Goal: Contribute content: Add original content to the website for others to see

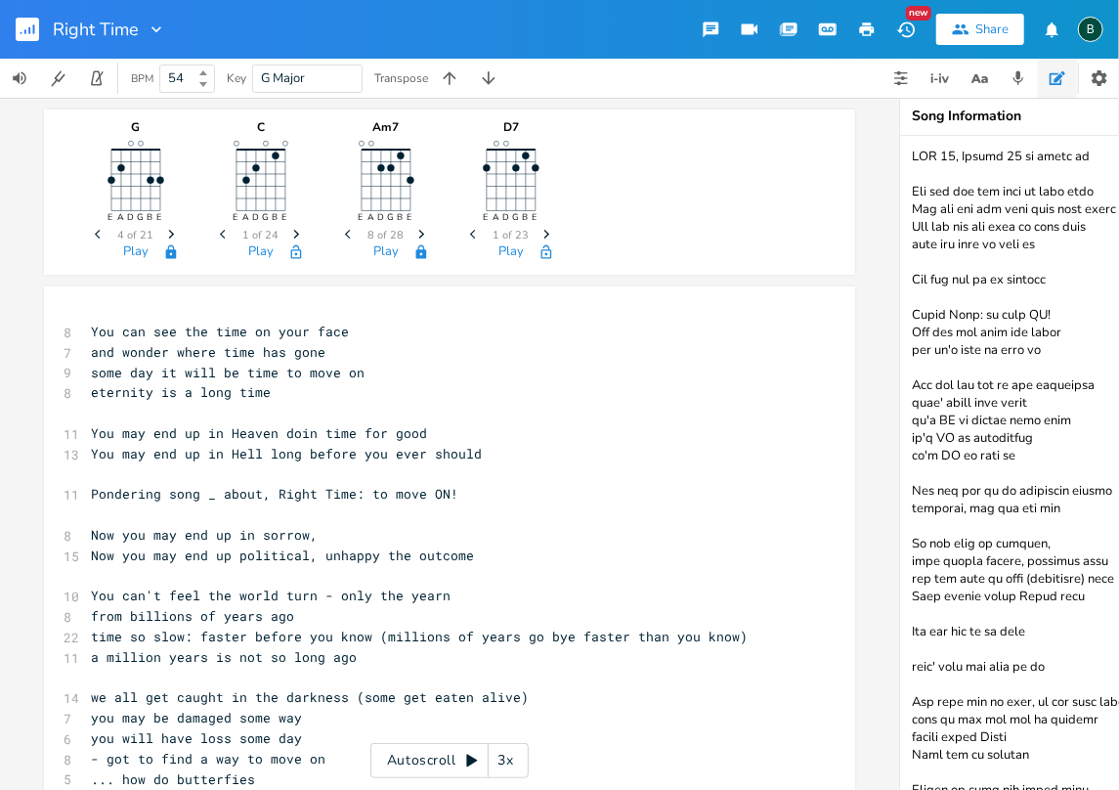
scroll to position [5943, 0]
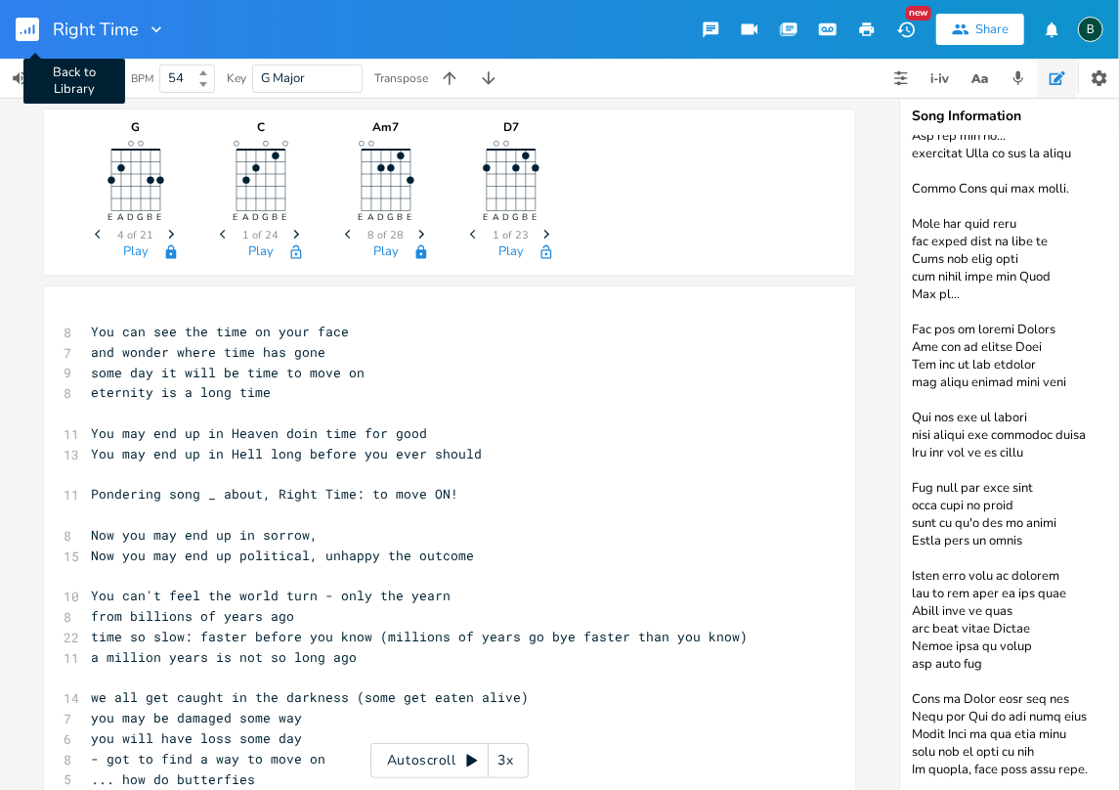
click at [26, 23] on rect "button" at bounding box center [27, 29] width 23 height 23
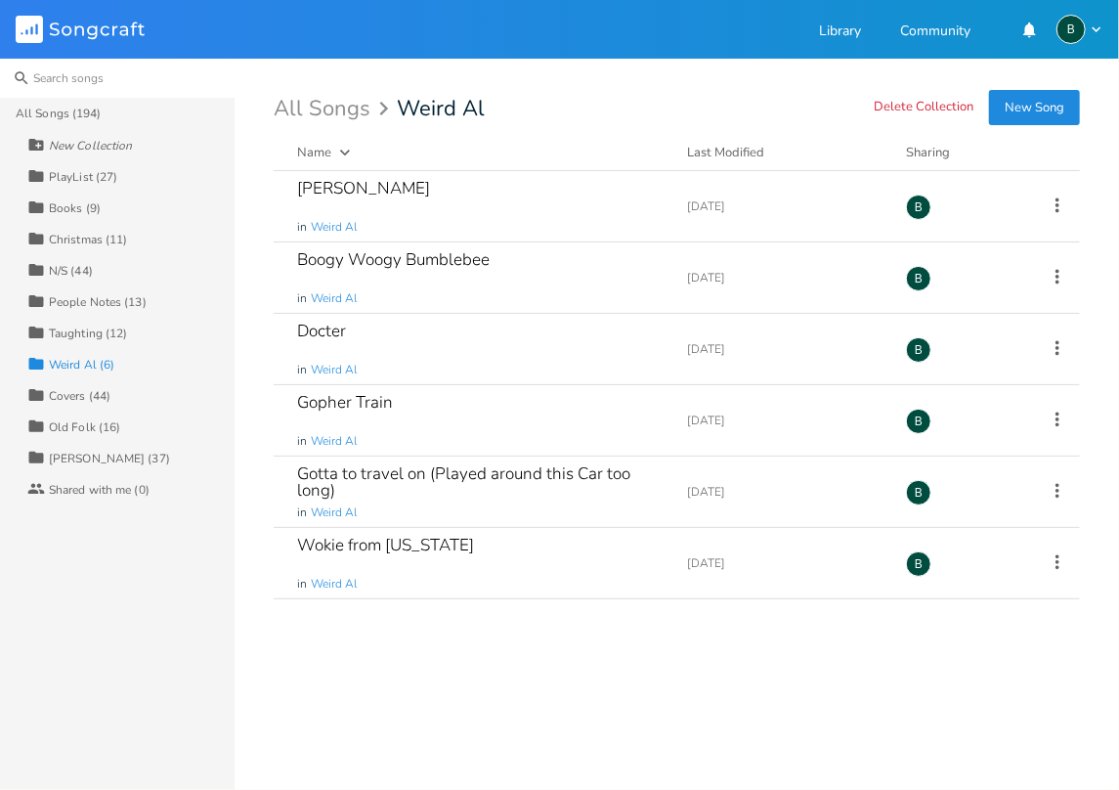
click at [66, 80] on input at bounding box center [117, 78] width 235 height 39
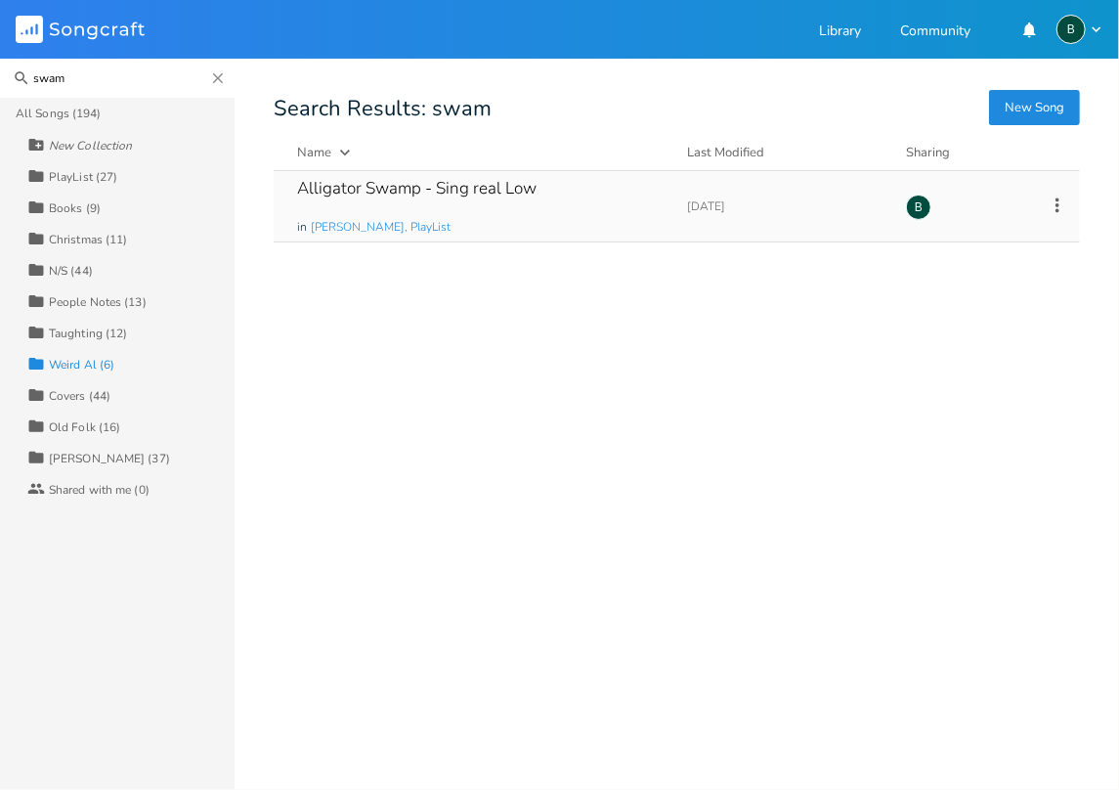
type input "swam"
click at [448, 184] on div "Alligator Swamp - Sing real Low" at bounding box center [416, 188] width 239 height 17
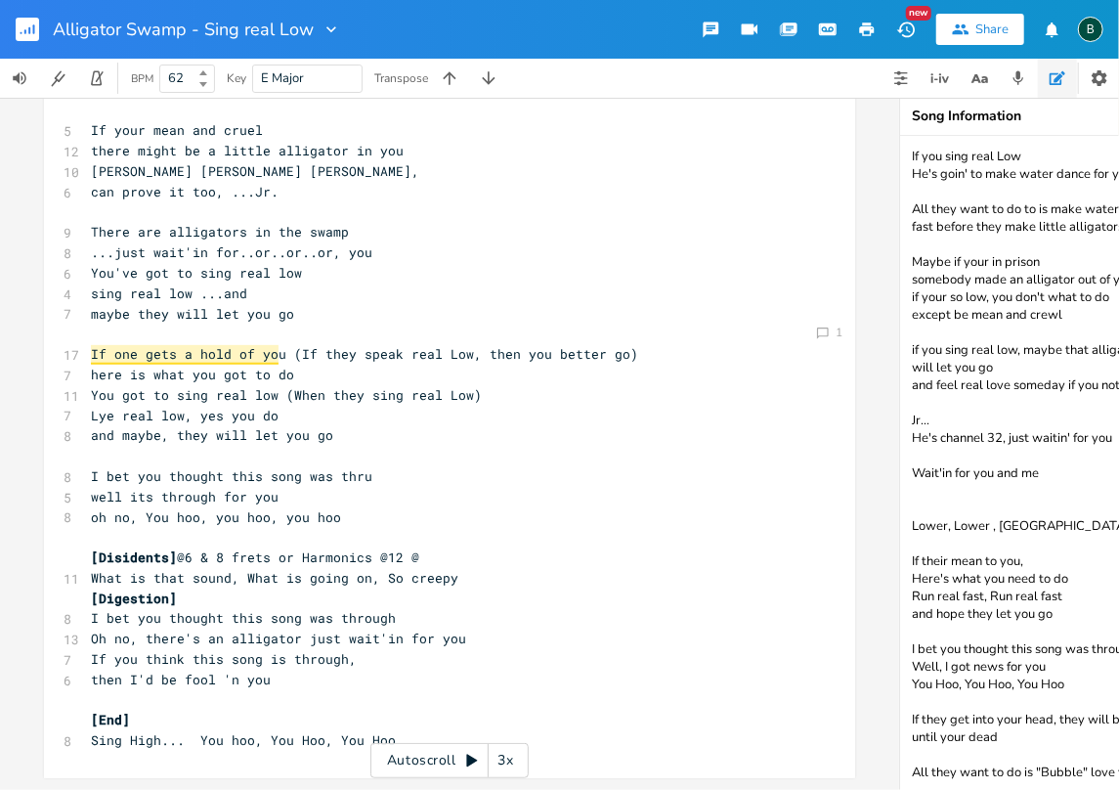
scroll to position [300, 0]
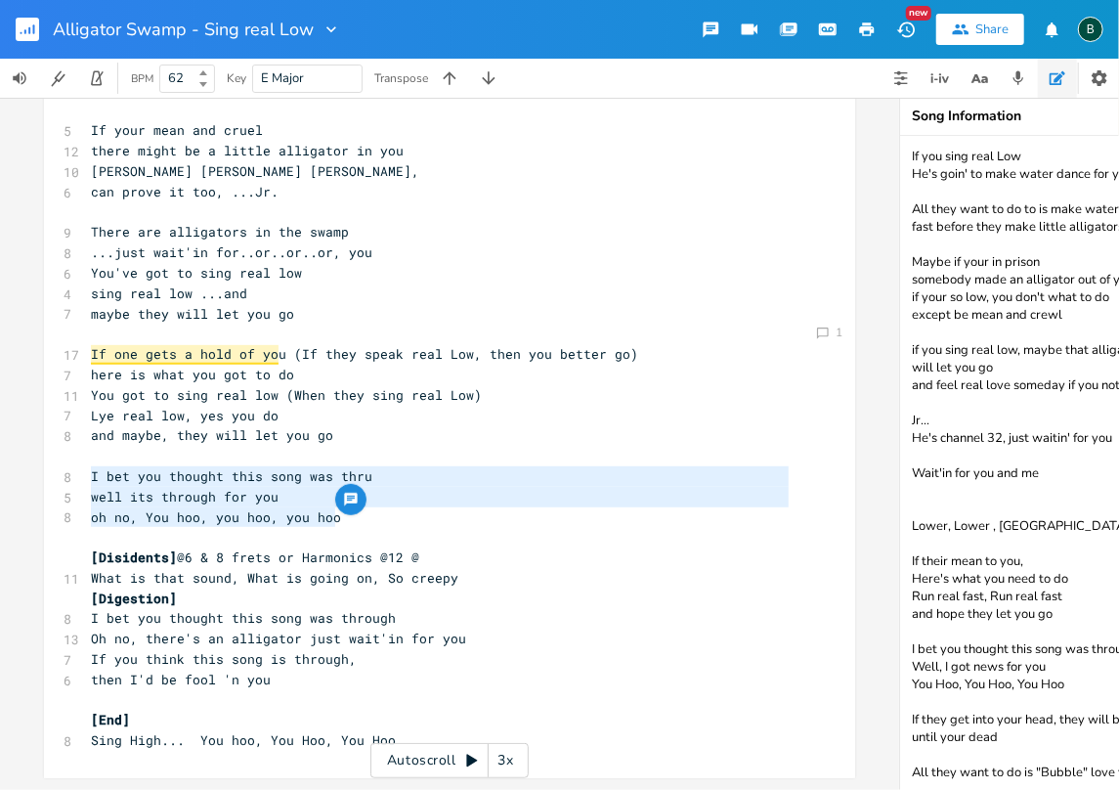
type textarea "I bet you thought this song was thru well its through for you oh no, You hoo, y…"
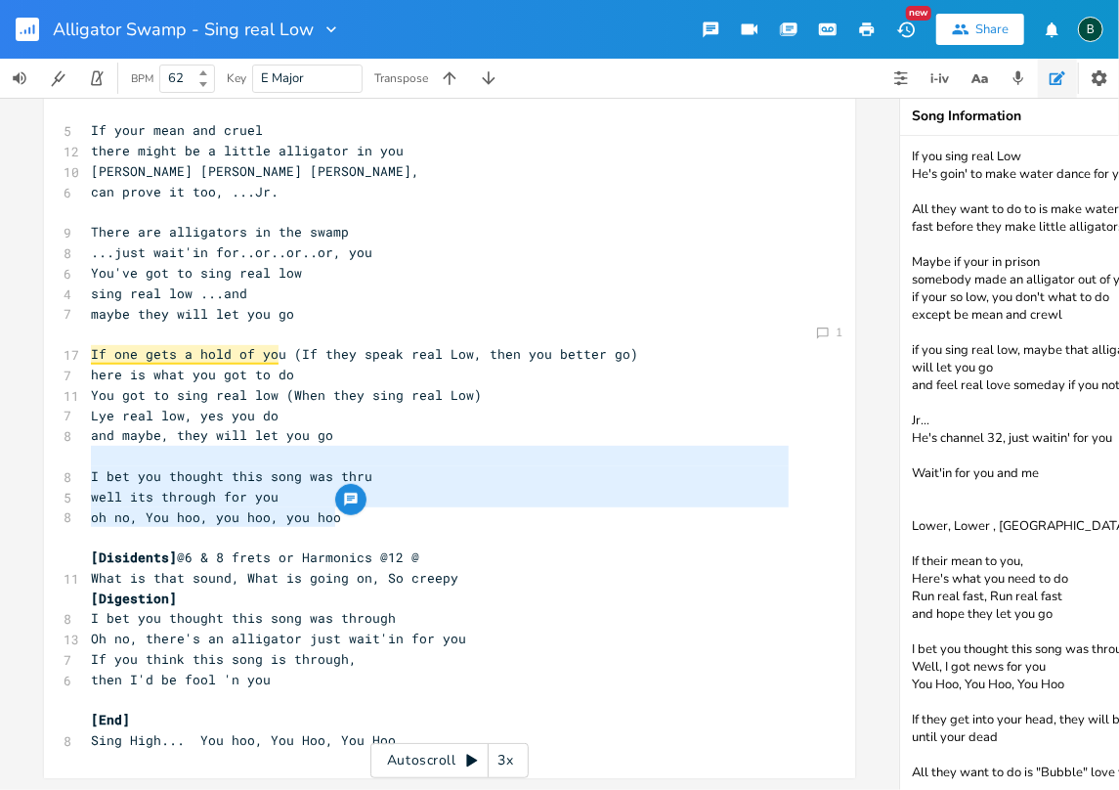
drag, startPoint x: 338, startPoint y: 508, endPoint x: 81, endPoint y: 448, distance: 264.1
click at [87, 448] on div "[Verse 1] ​ 13 All they want to do is: (make) water dance with you (19 hertz) 5…" at bounding box center [440, 303] width 706 height 894
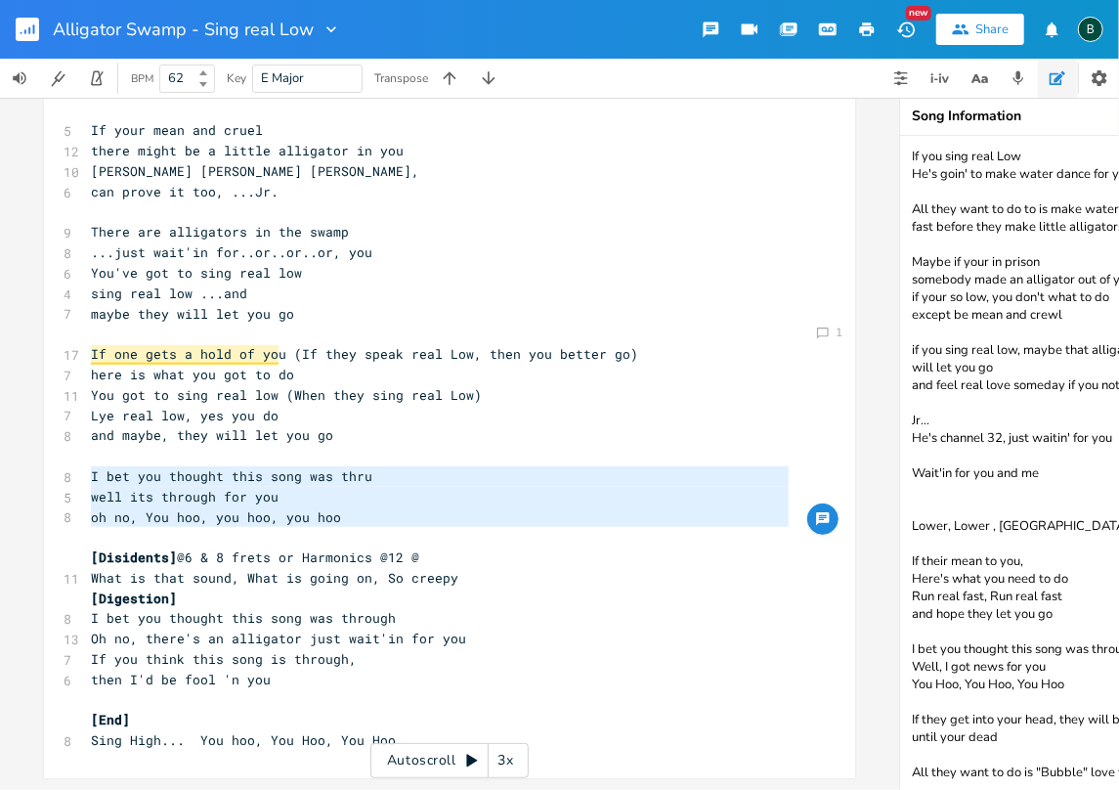
drag, startPoint x: 335, startPoint y: 526, endPoint x: 84, endPoint y: 461, distance: 259.3
click at [87, 461] on div "[Verse 1] ​ 13 All they want to do is: (make) water dance with you (19 hertz) 5…" at bounding box center [440, 303] width 706 height 894
type textarea "​"
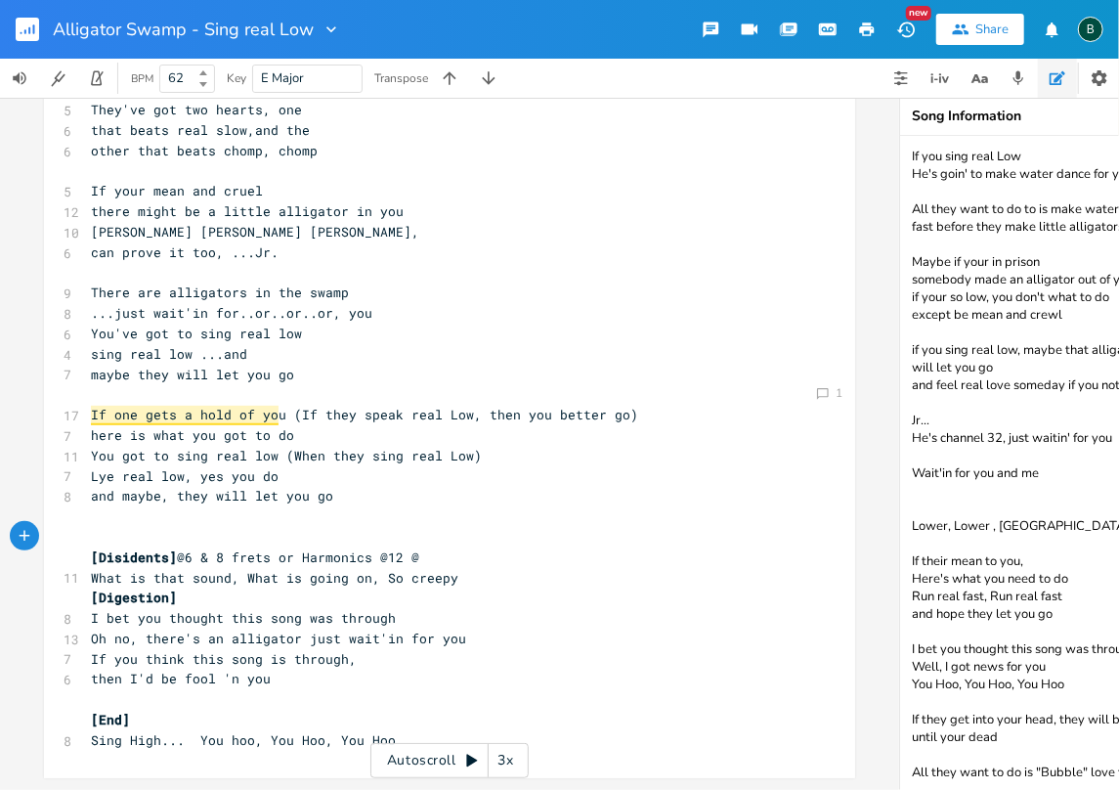
scroll to position [219, 0]
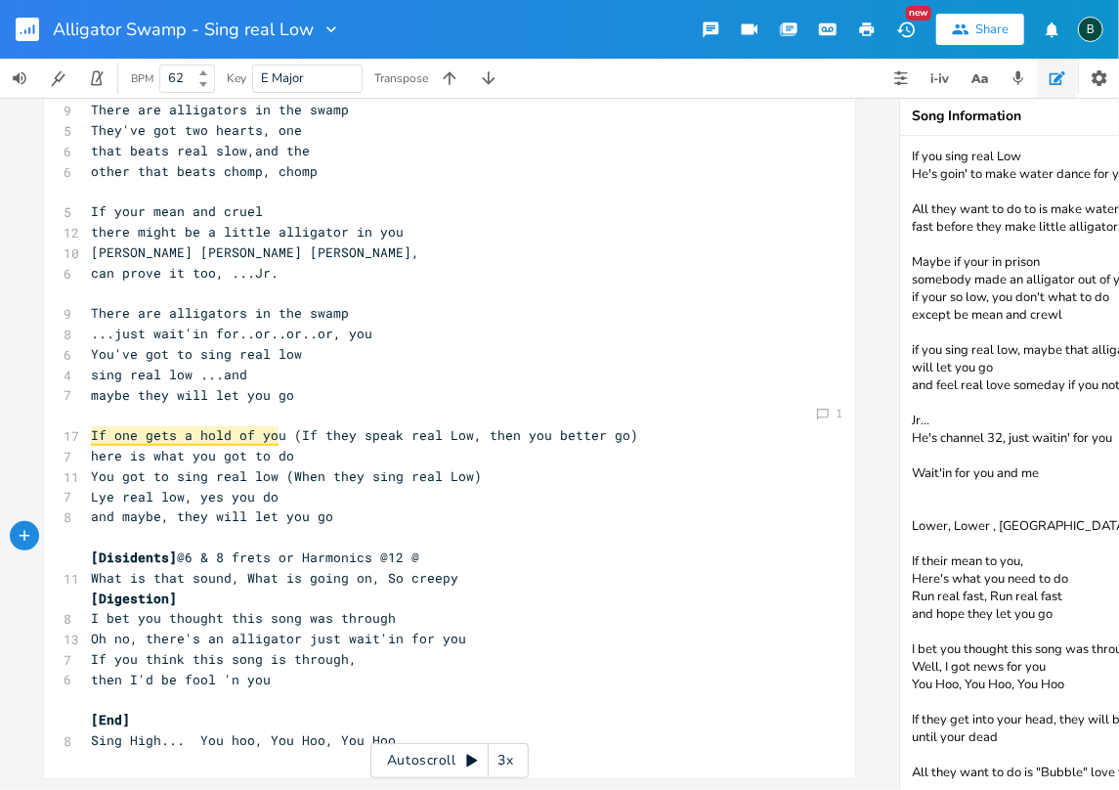
click at [264, 670] on pre "then I'd be fool 'n you" at bounding box center [440, 680] width 706 height 21
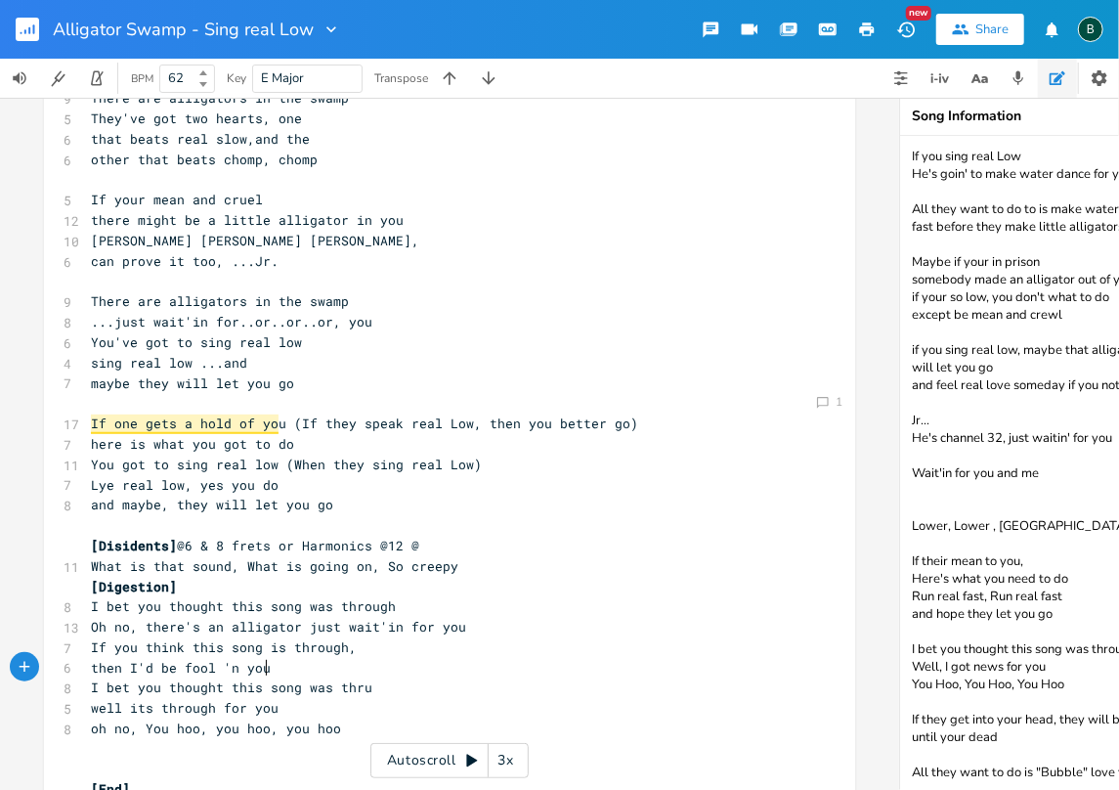
click at [264, 671] on pre "then I'd be fool 'n you" at bounding box center [440, 668] width 706 height 21
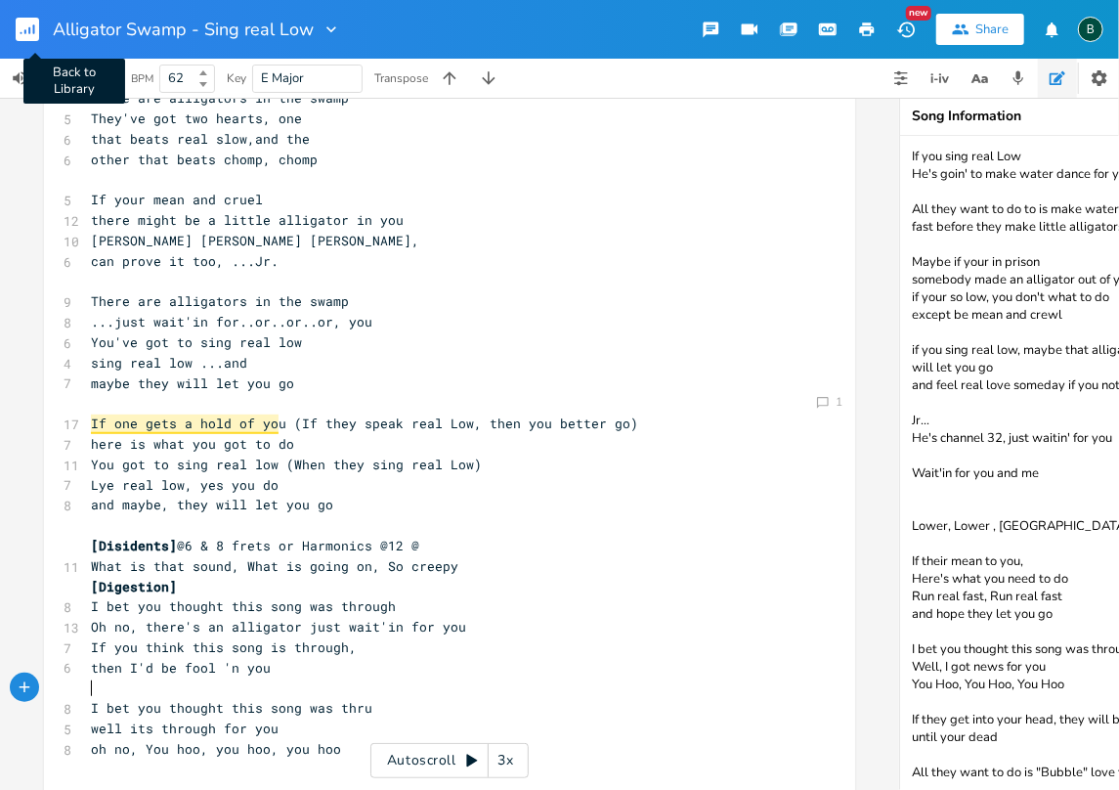
click at [27, 28] on rect "button" at bounding box center [27, 29] width 23 height 23
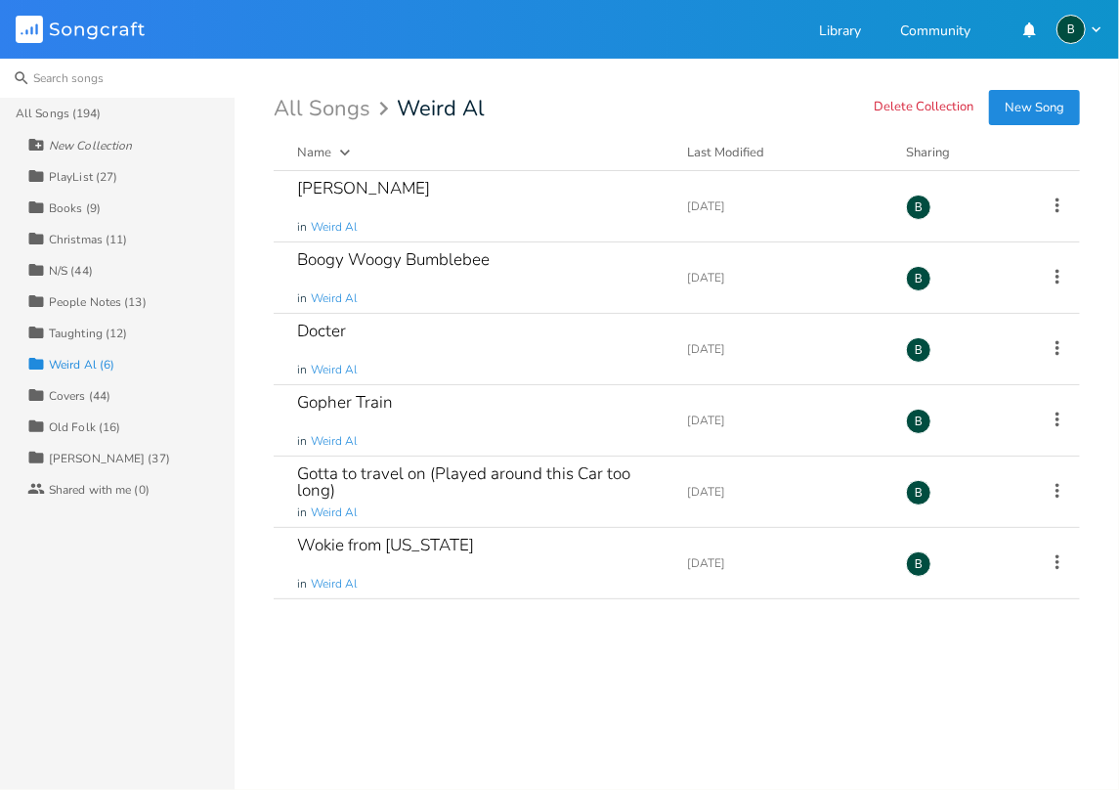
click at [65, 78] on input at bounding box center [117, 78] width 235 height 39
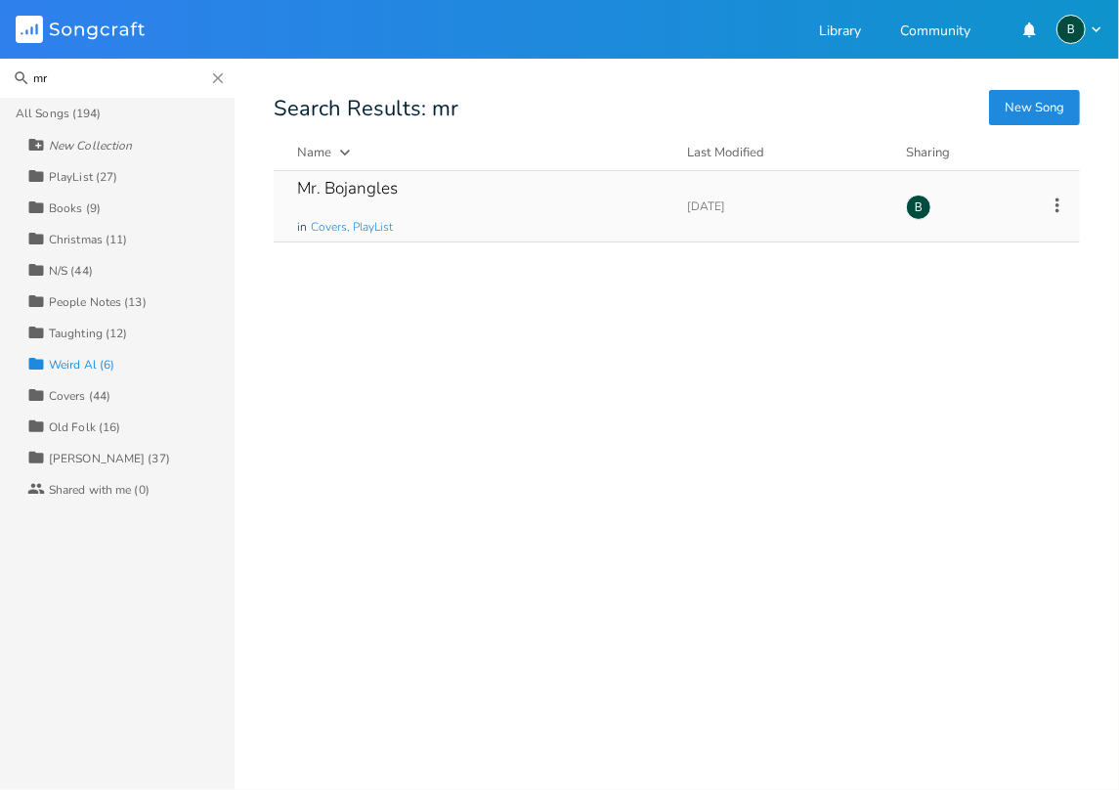
type input "mr"
click at [368, 192] on div "Mr. Bojangles" at bounding box center [347, 188] width 101 height 17
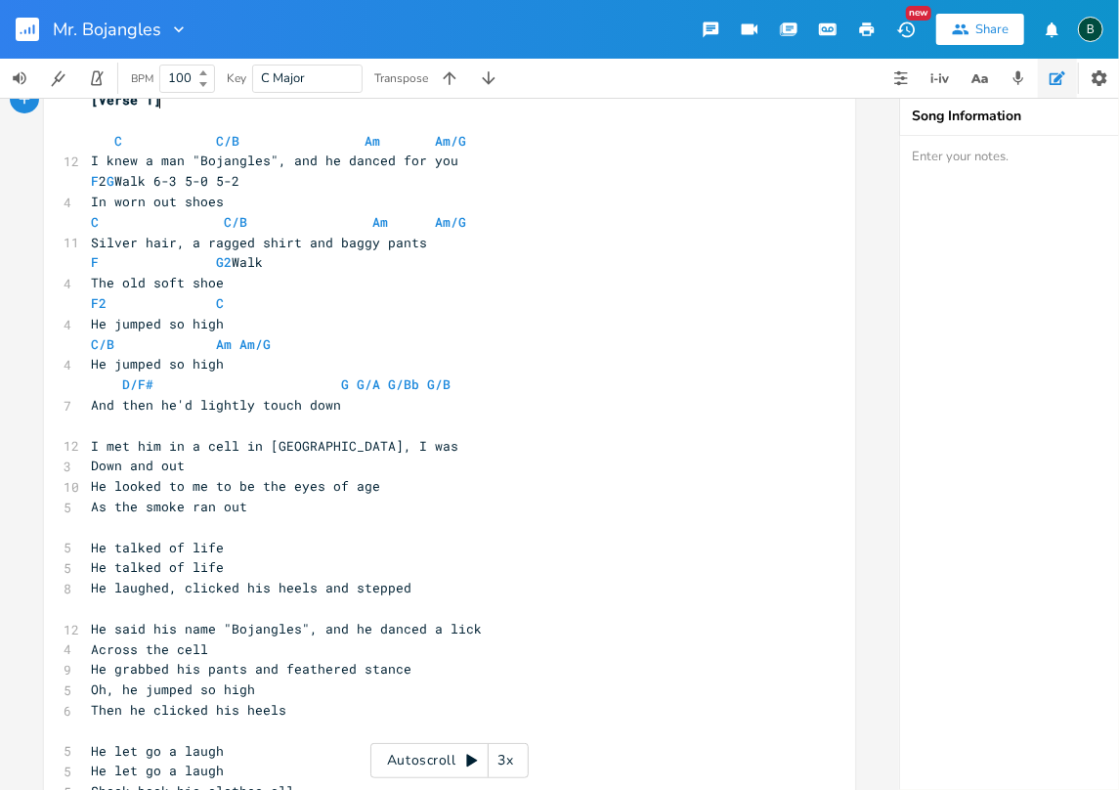
scroll to position [391, 0]
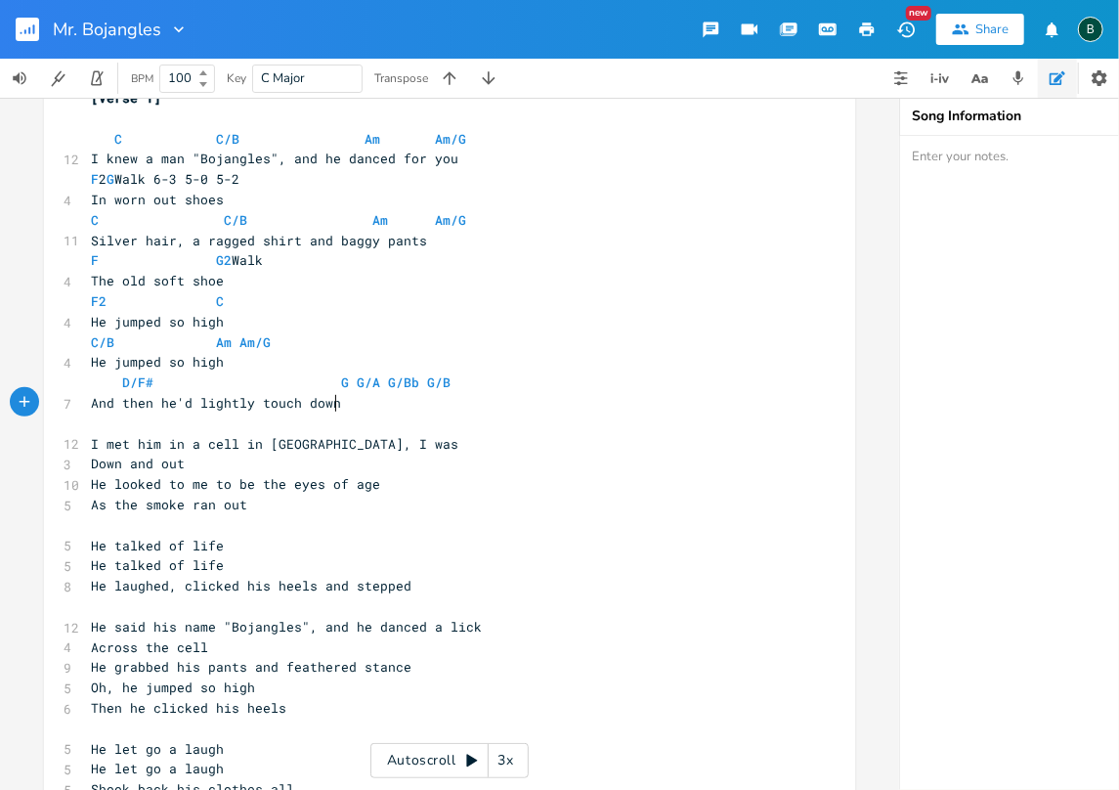
click at [703, 394] on pre "And then he'd lightly touch down" at bounding box center [440, 403] width 706 height 21
